Goal: Check status: Check status

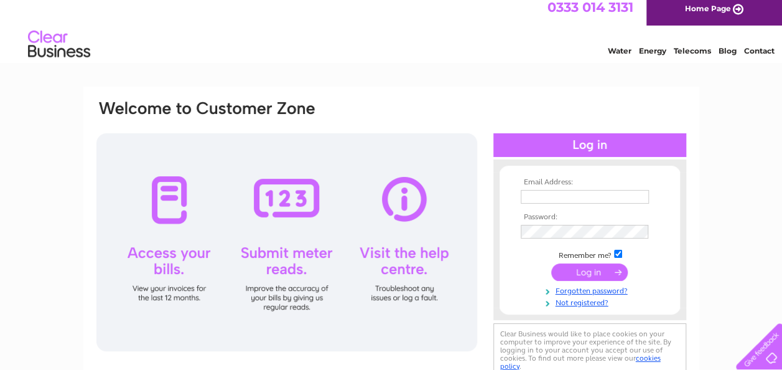
scroll to position [7, 0]
type input "[DOMAIN_NAME][EMAIL_ADDRESS][DOMAIN_NAME]"
click at [583, 276] on input "submit" at bounding box center [589, 271] width 77 height 17
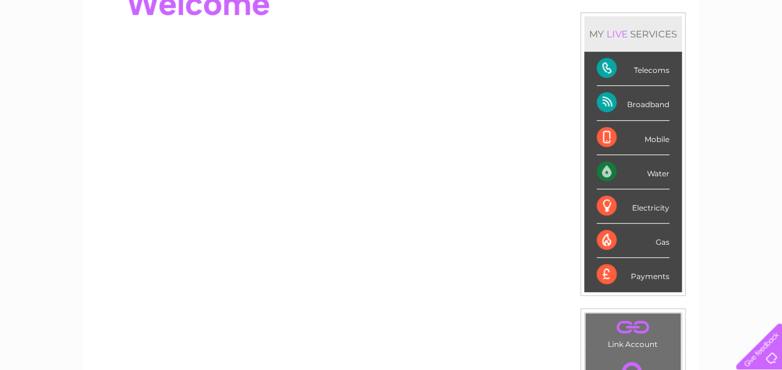
scroll to position [27, 0]
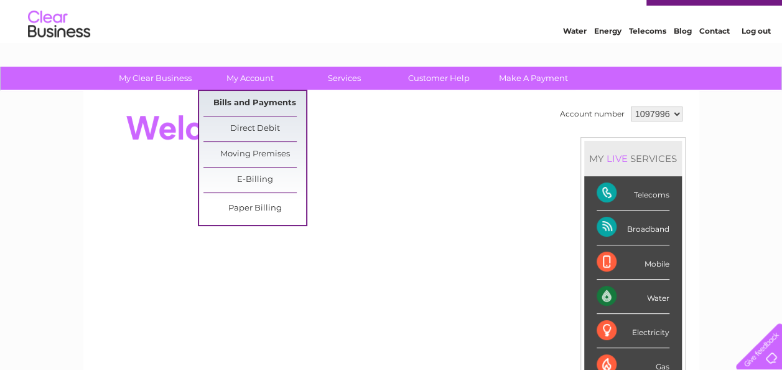
click at [260, 99] on link "Bills and Payments" at bounding box center [255, 103] width 103 height 25
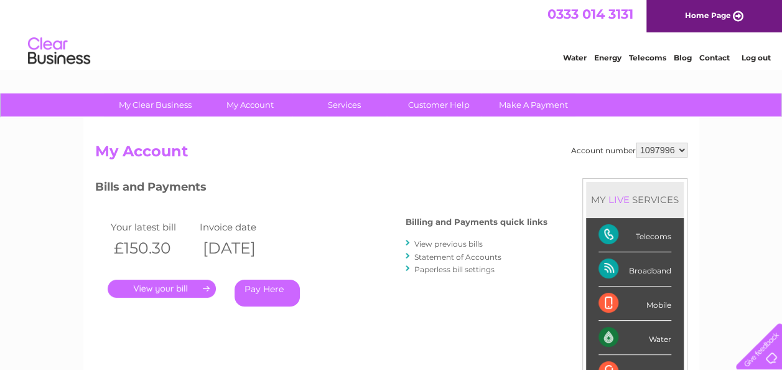
click at [658, 152] on select "1097996" at bounding box center [662, 150] width 52 height 15
